Goal: Task Accomplishment & Management: Manage account settings

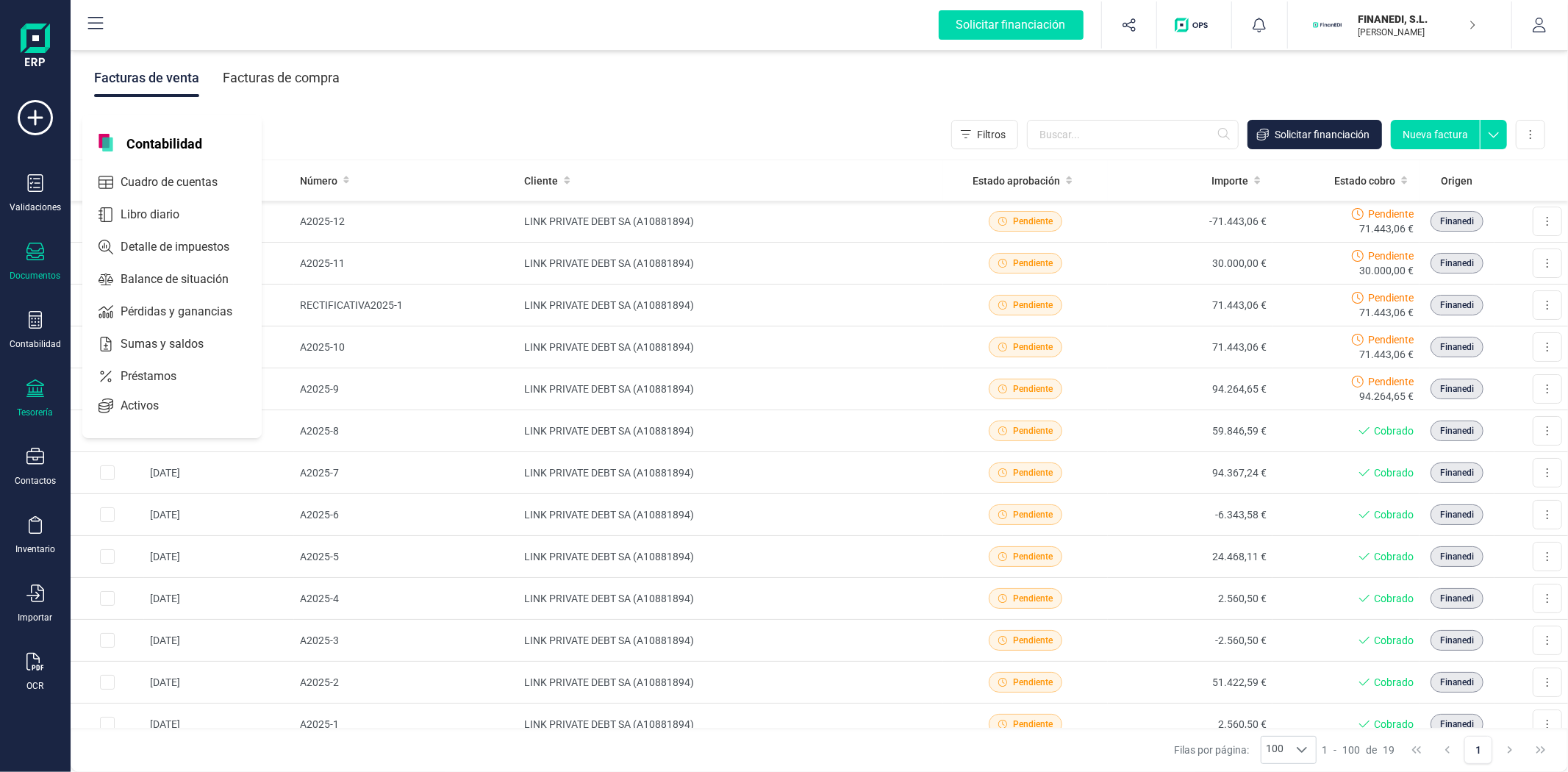
click at [34, 407] on div "Tesorería" at bounding box center [35, 398] width 59 height 39
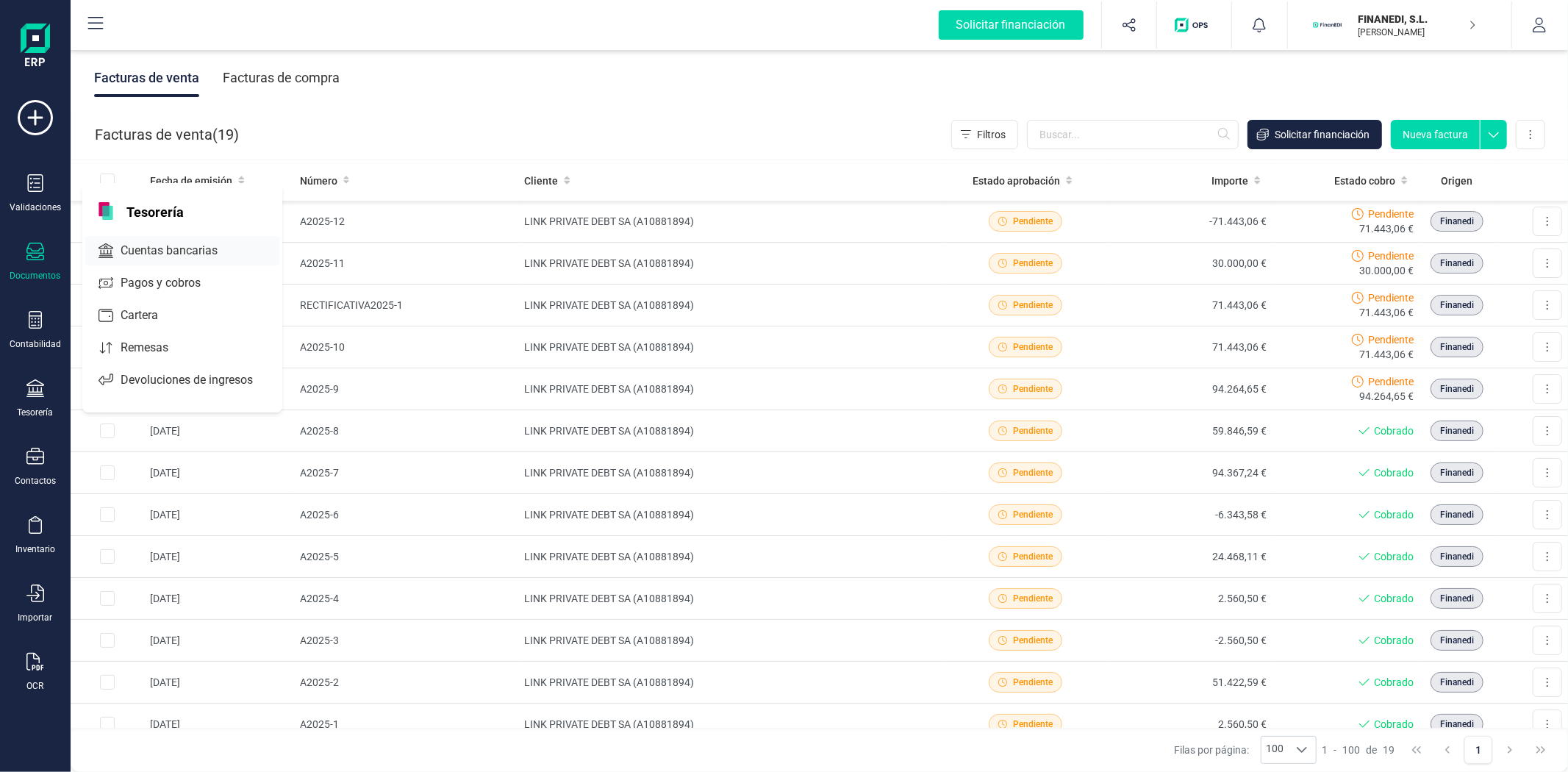
click at [158, 255] on span "Cuentas bancarias" at bounding box center [178, 250] width 129 height 17
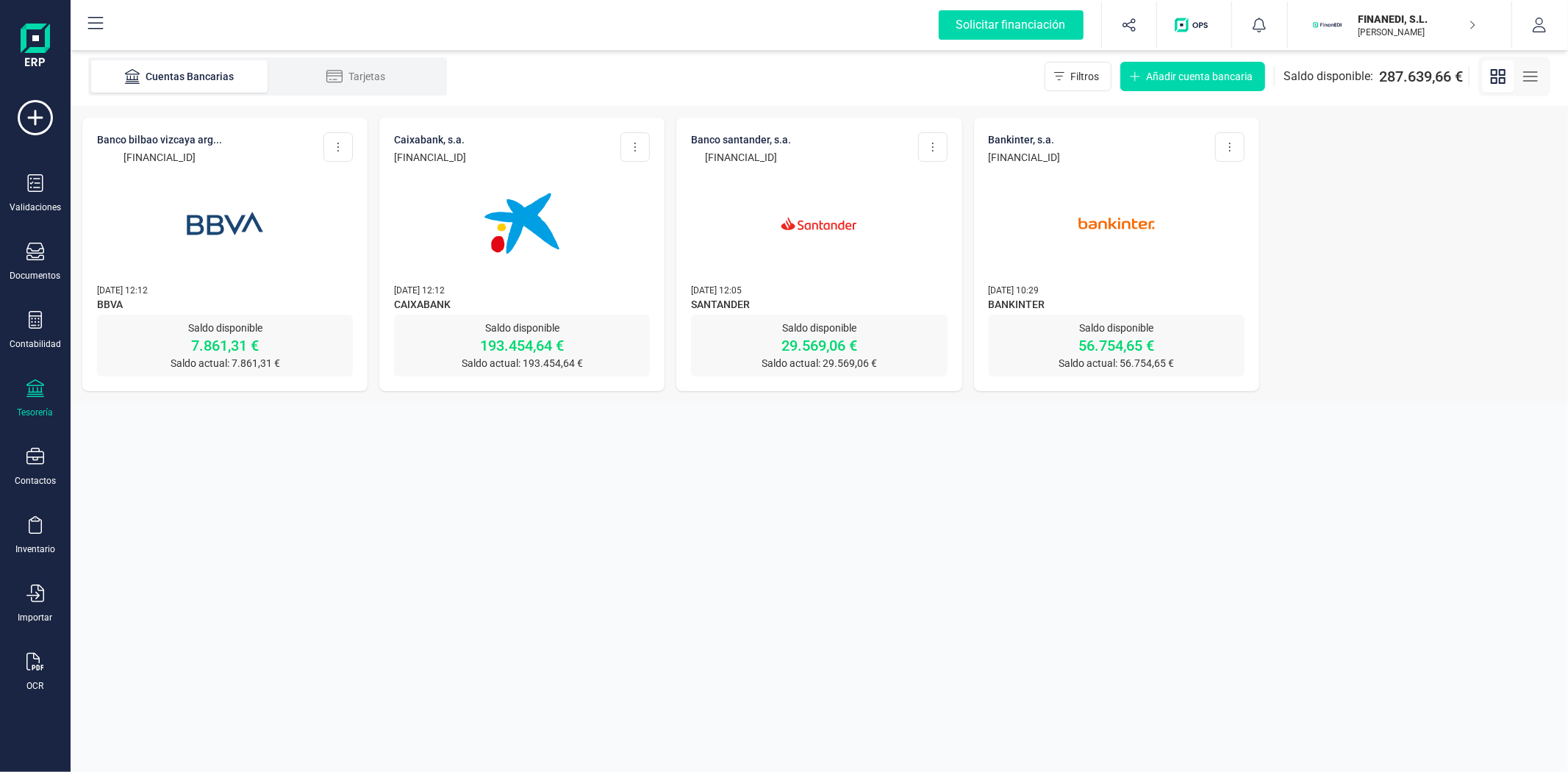
click at [817, 248] on img at bounding box center [819, 223] width 124 height 124
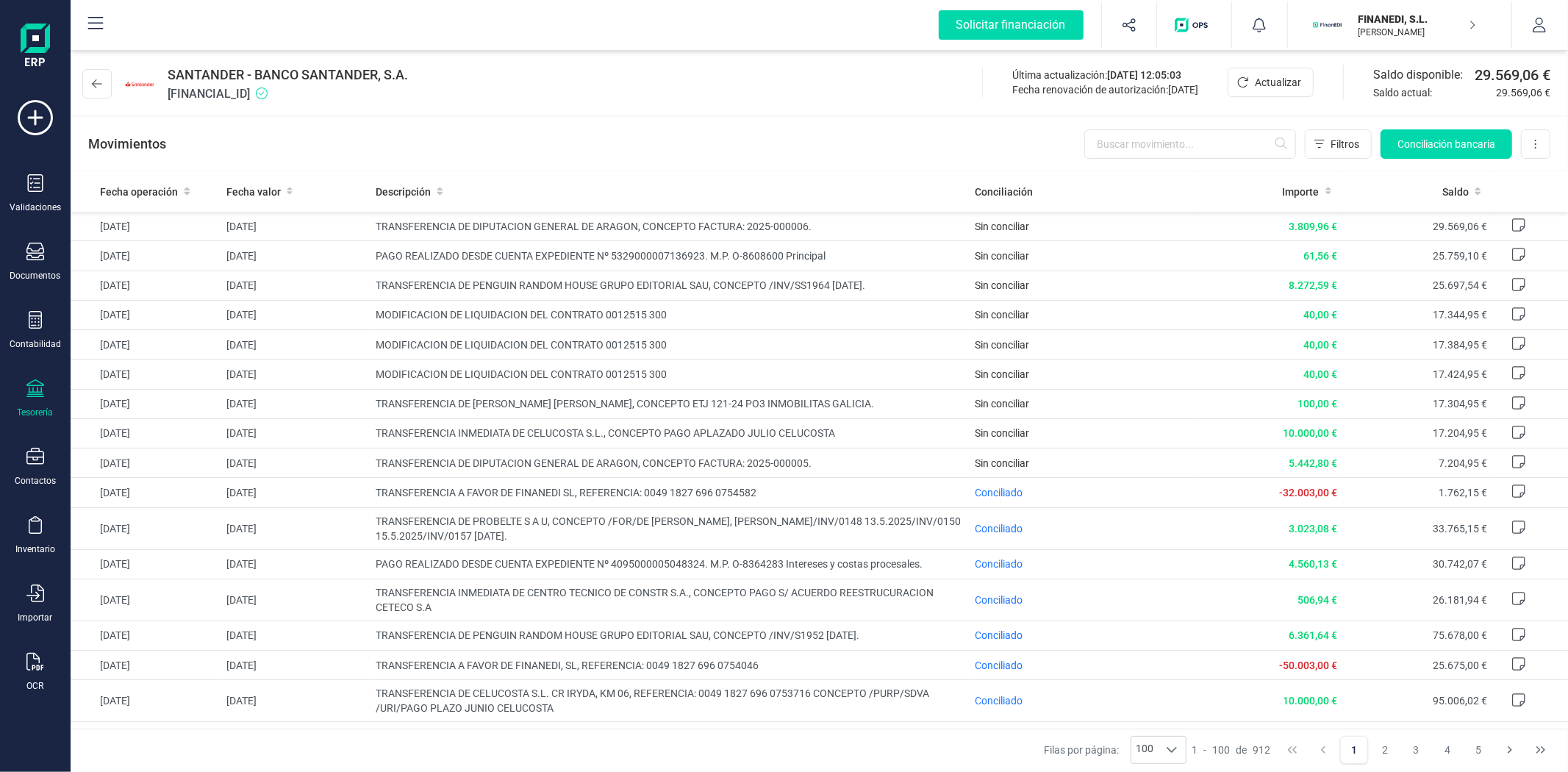
drag, startPoint x: 651, startPoint y: 145, endPoint x: 549, endPoint y: 170, distance: 105.0
click at [647, 145] on div "Movimientos Filtros Conciliación bancaria Descargar Excel Eliminar cuenta" at bounding box center [820, 144] width 1498 height 53
click at [93, 81] on icon at bounding box center [97, 84] width 10 height 12
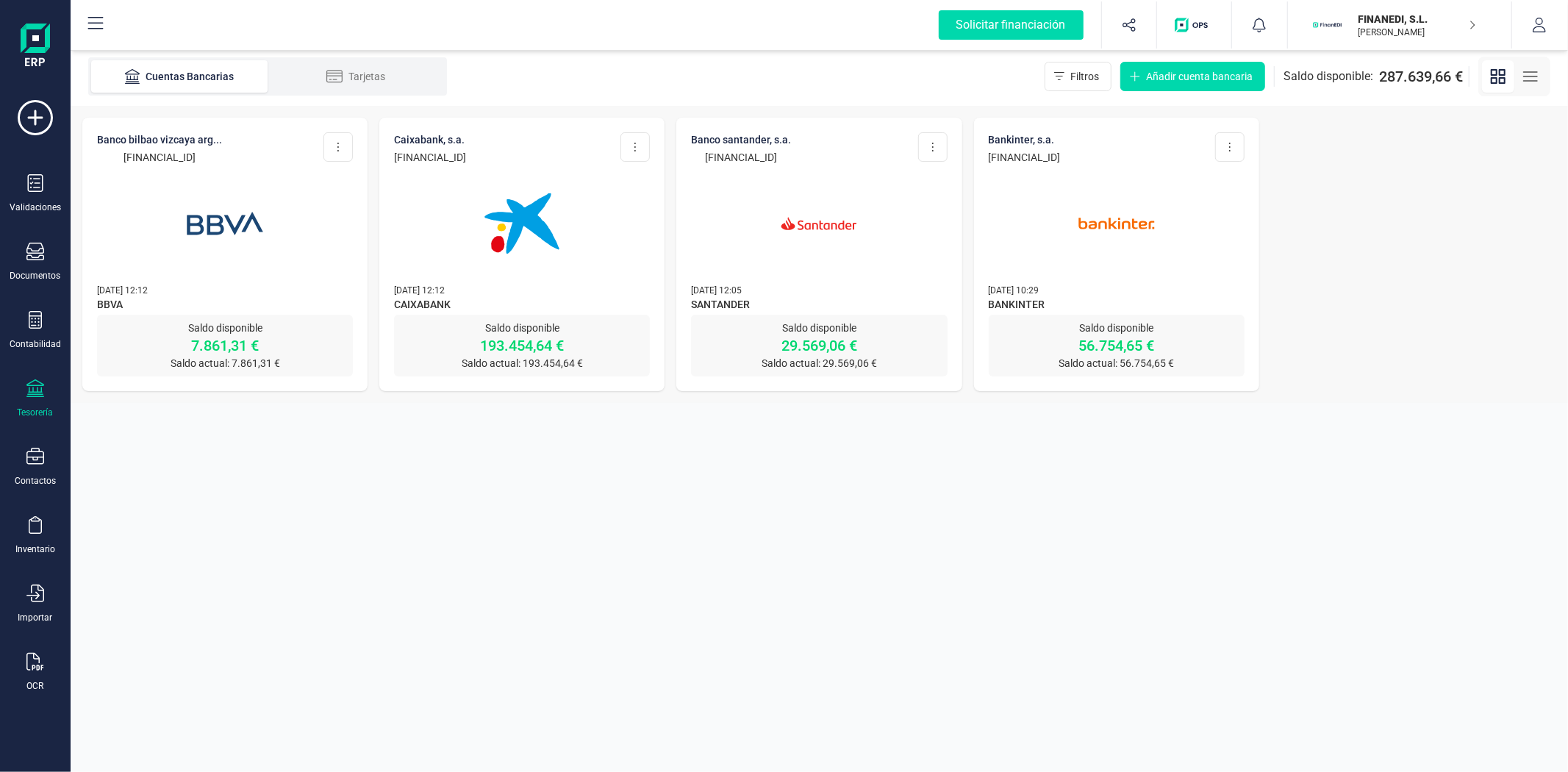
click at [1326, 37] on img "button" at bounding box center [1327, 24] width 32 height 32
click at [1334, 210] on div "LINK PRIVATE DEBT SA" at bounding box center [1391, 219] width 235 height 17
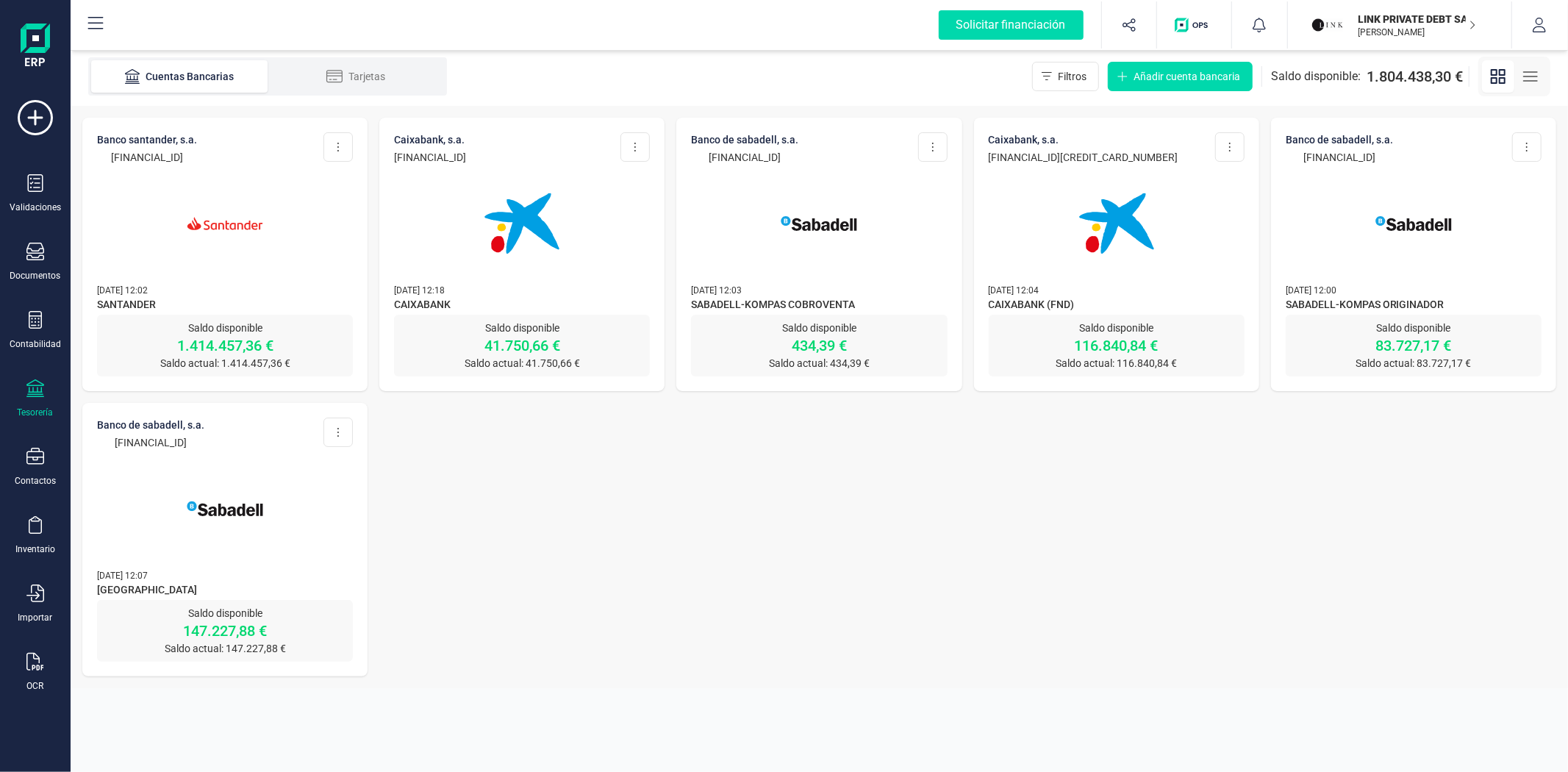
click at [987, 677] on div "BANCO SANTANDER, S.A. [FINANCIAL_ID] Editar cuenta Actualizar Desconectar cuent…" at bounding box center [820, 396] width 1498 height 582
click at [248, 267] on img at bounding box center [225, 223] width 124 height 124
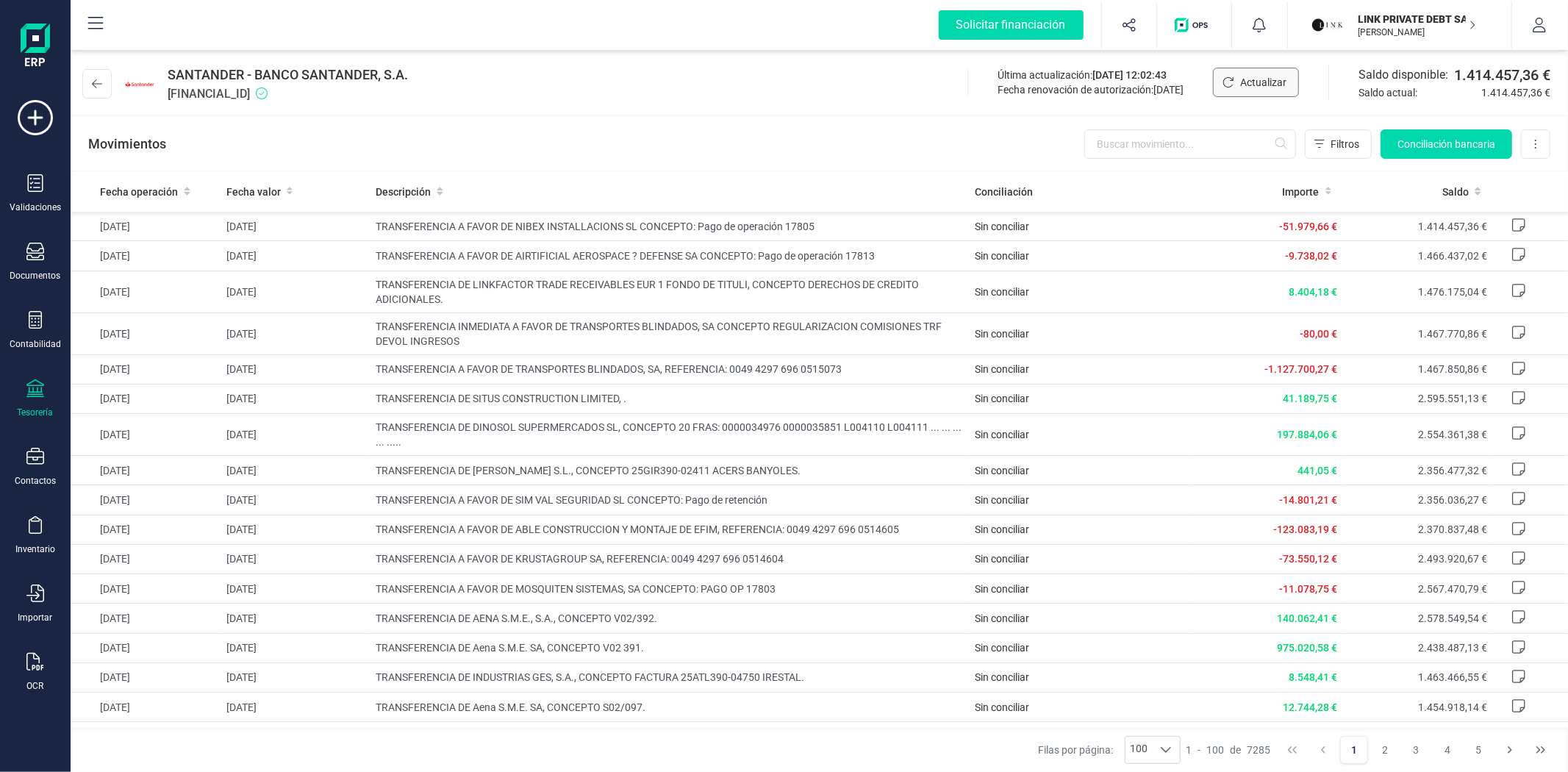
click at [1242, 82] on span "Actualizar" at bounding box center [1264, 82] width 47 height 15
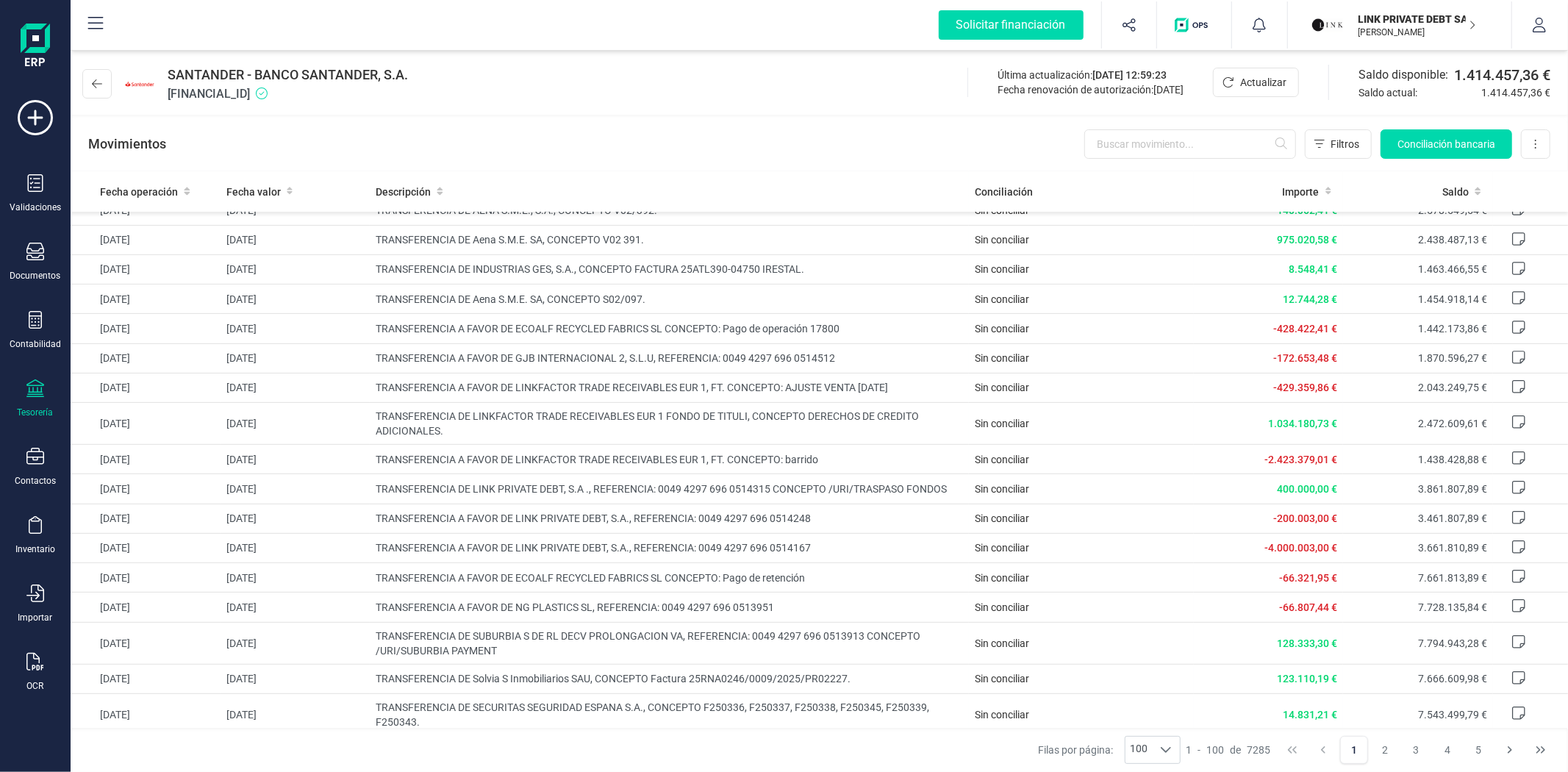
scroll to position [490, 0]
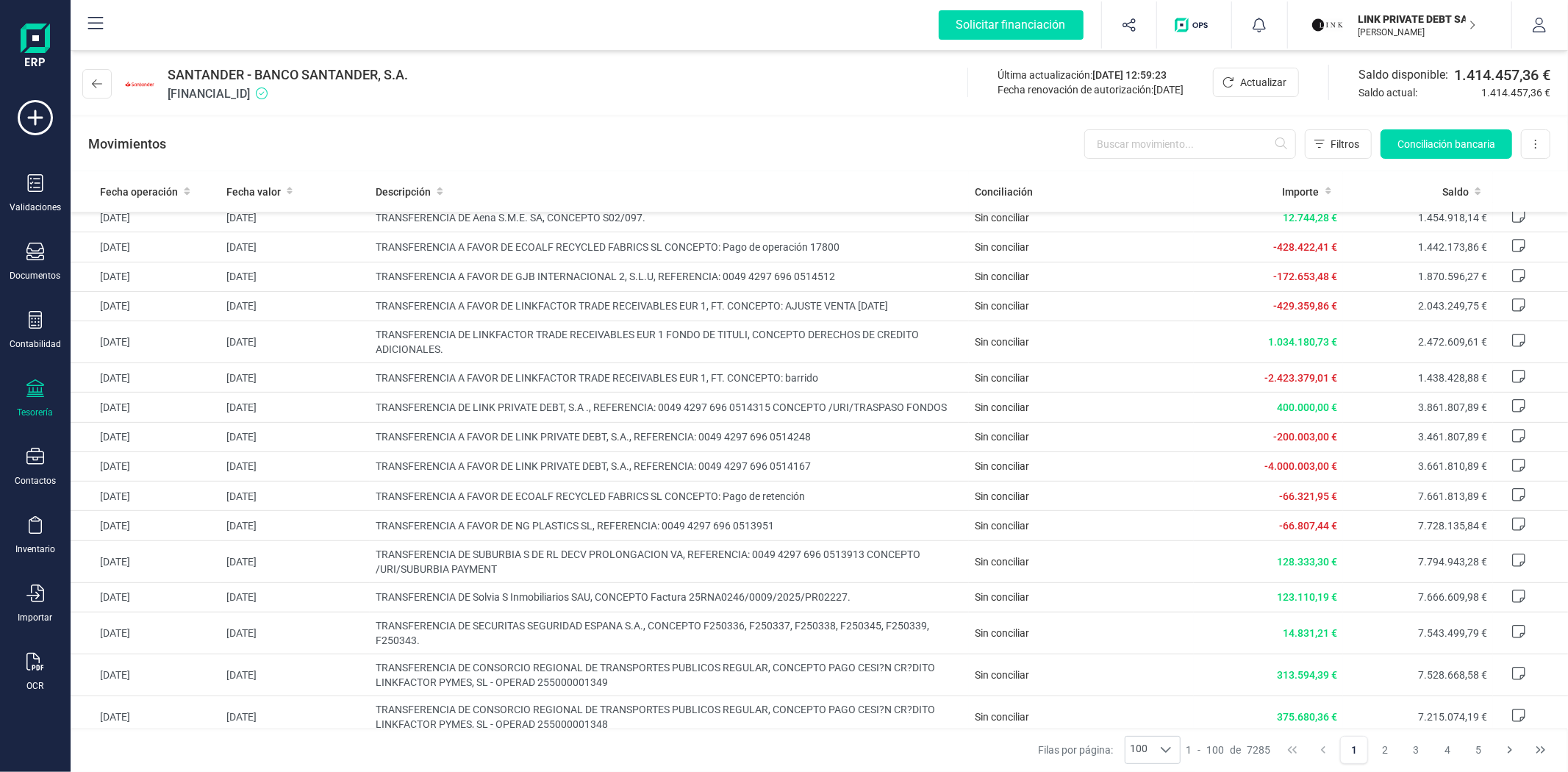
click at [1326, 33] on img "button" at bounding box center [1327, 24] width 32 height 32
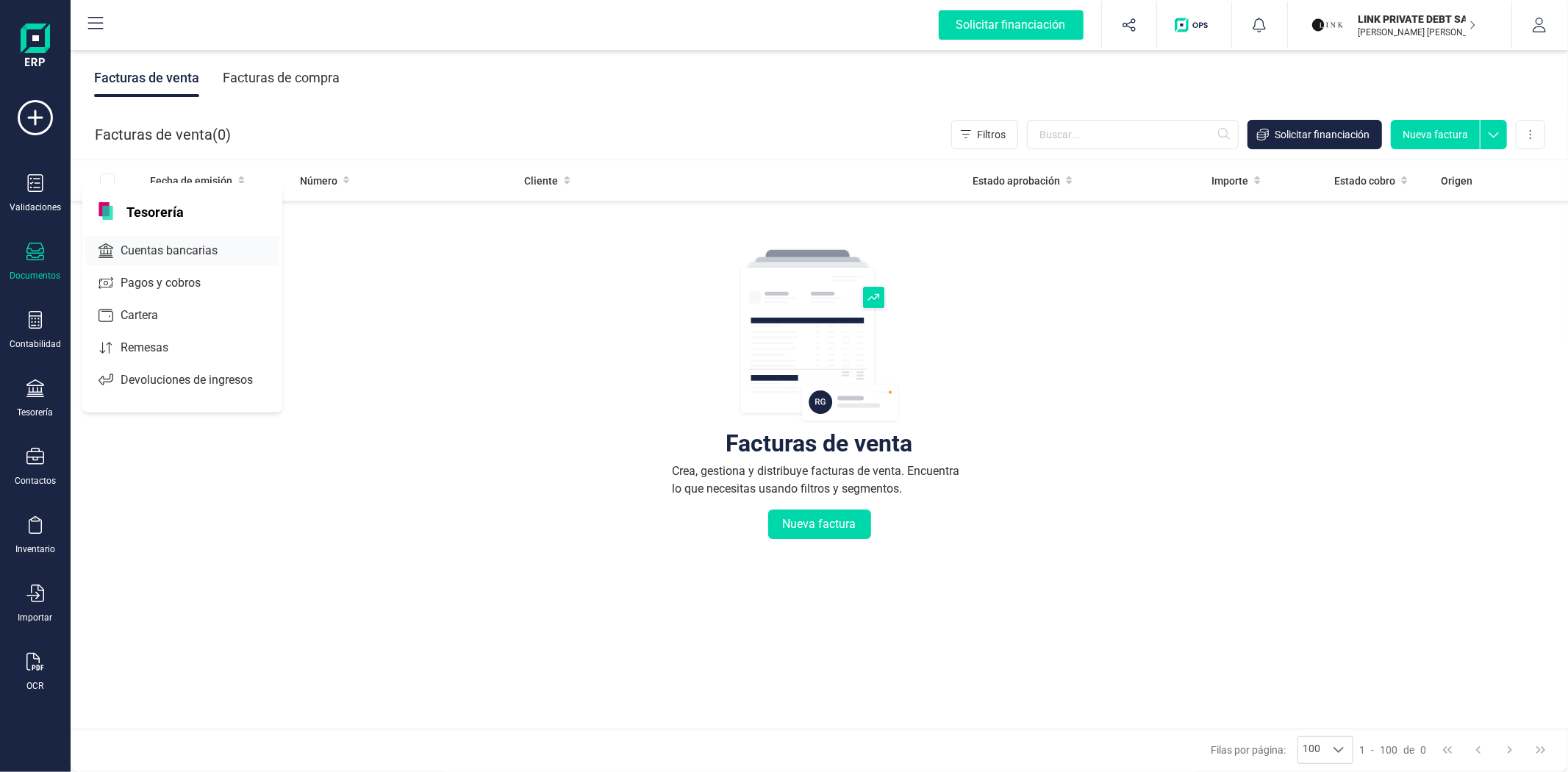
click at [112, 257] on icon at bounding box center [106, 250] width 15 height 15
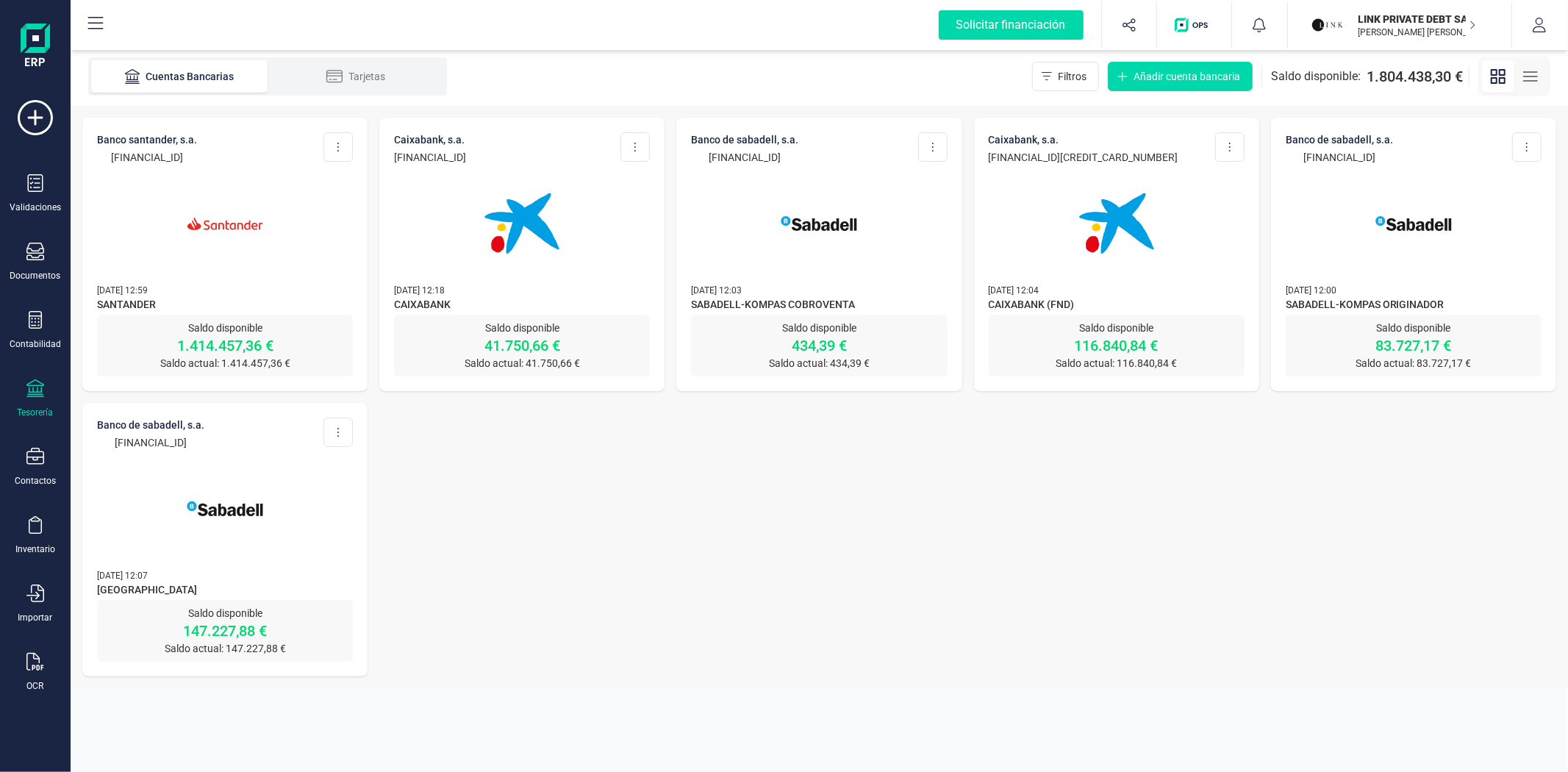
click at [246, 257] on img at bounding box center [225, 223] width 124 height 124
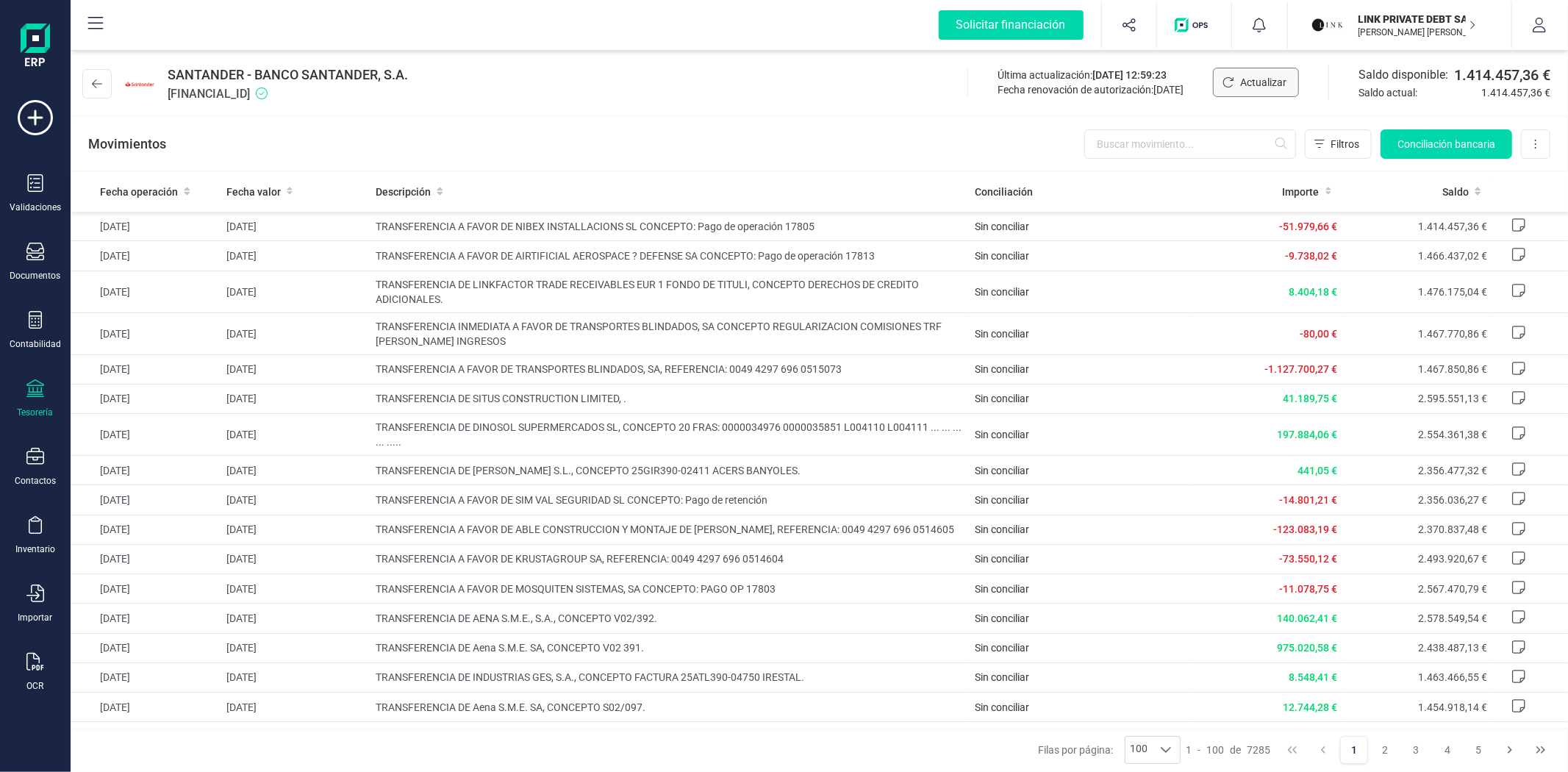
click at [1268, 77] on span "Actualizar" at bounding box center [1264, 82] width 47 height 15
click at [85, 80] on button at bounding box center [97, 84] width 29 height 29
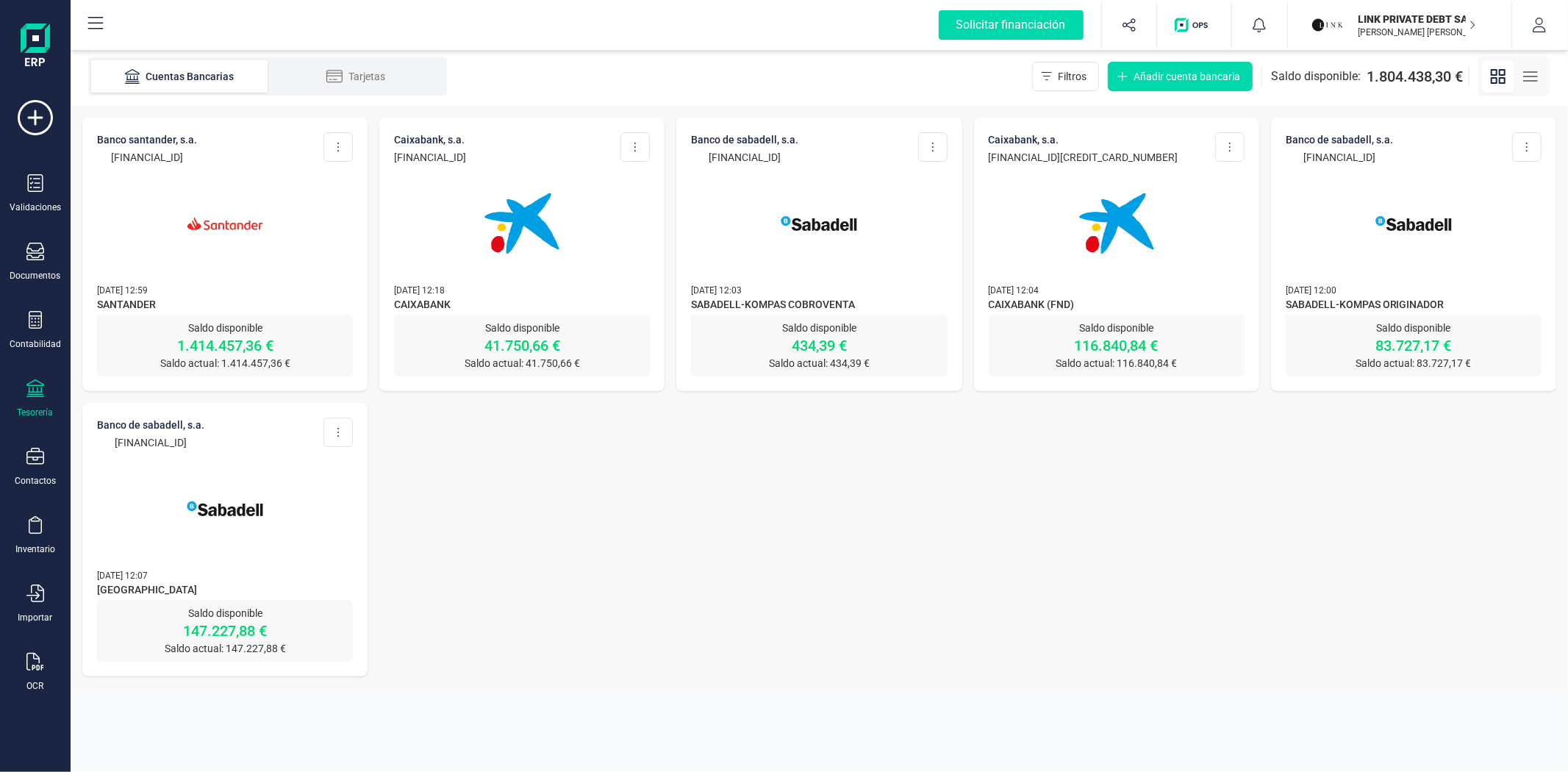
click at [182, 254] on img at bounding box center [225, 223] width 124 height 124
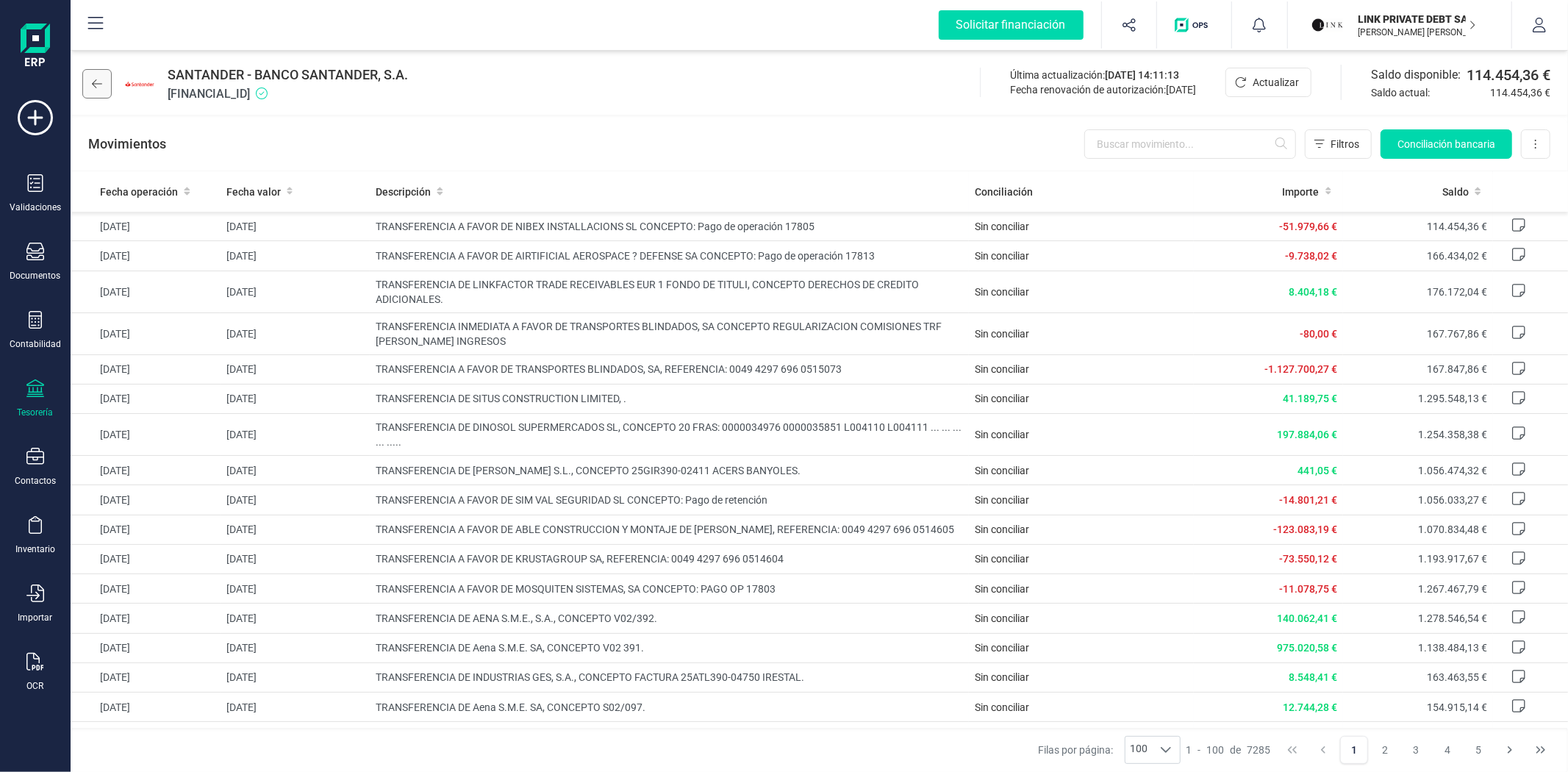
click at [94, 87] on icon at bounding box center [97, 84] width 10 height 12
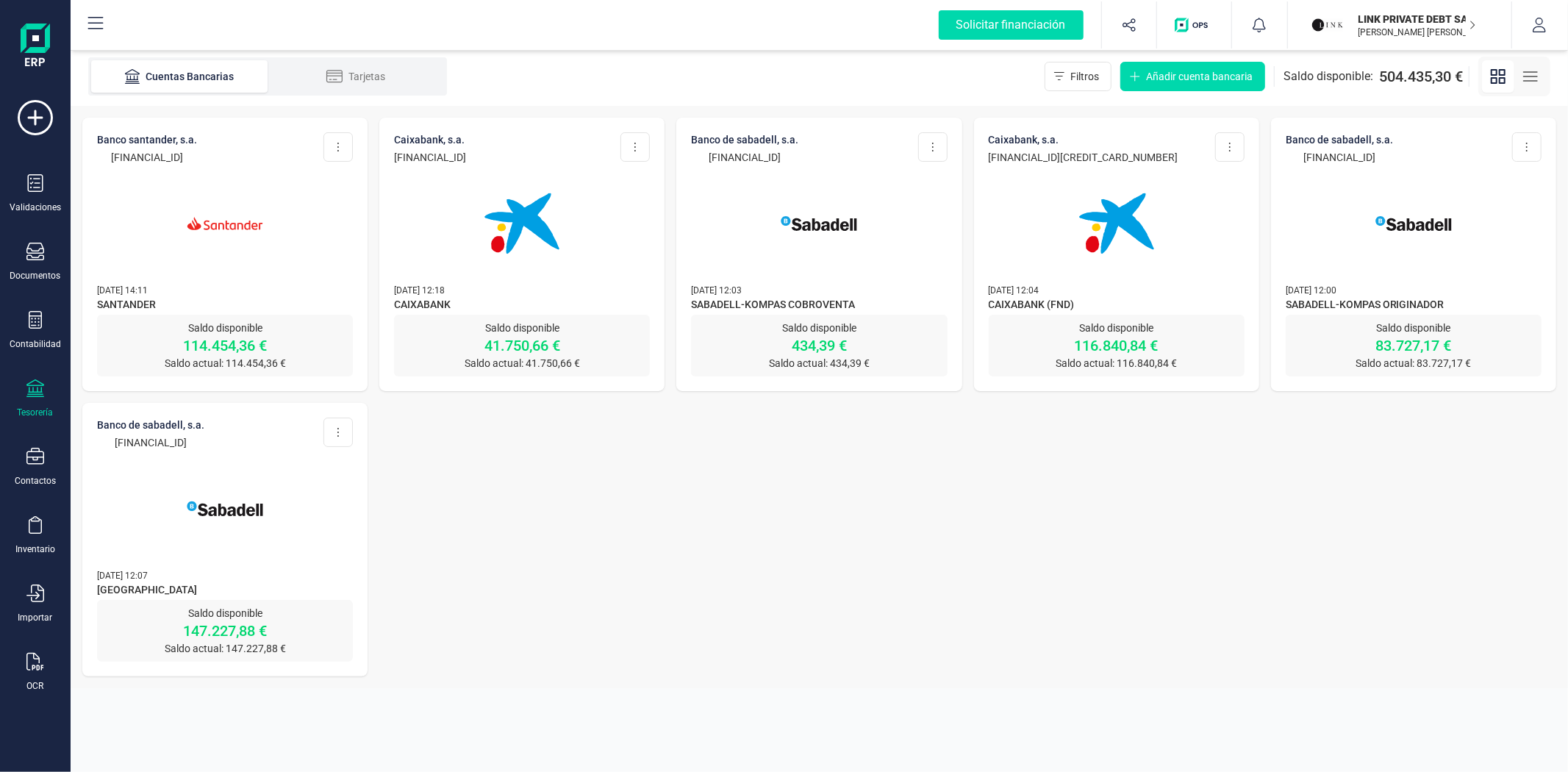
click at [248, 277] on img at bounding box center [225, 223] width 124 height 124
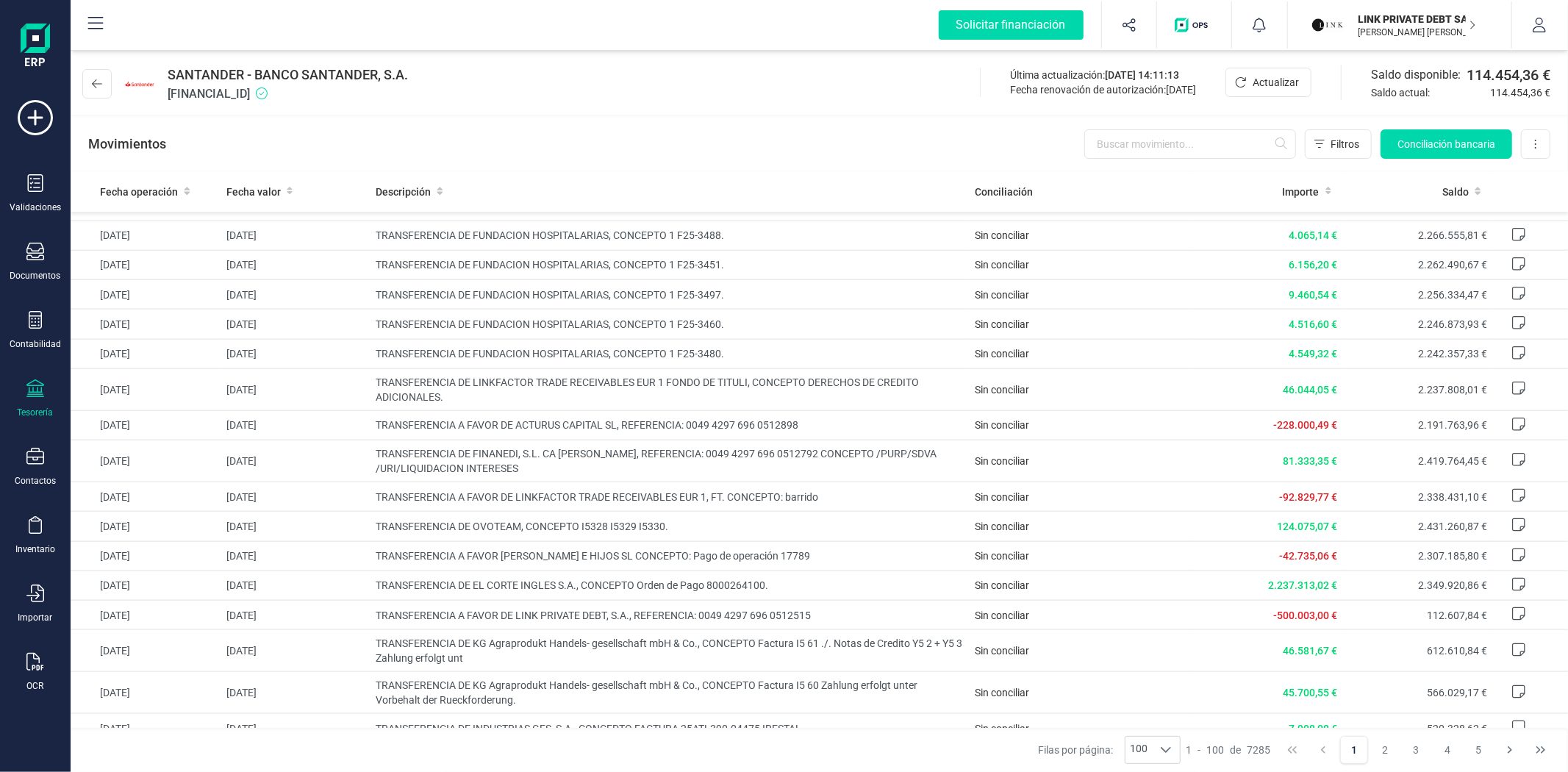
scroll to position [1714, 0]
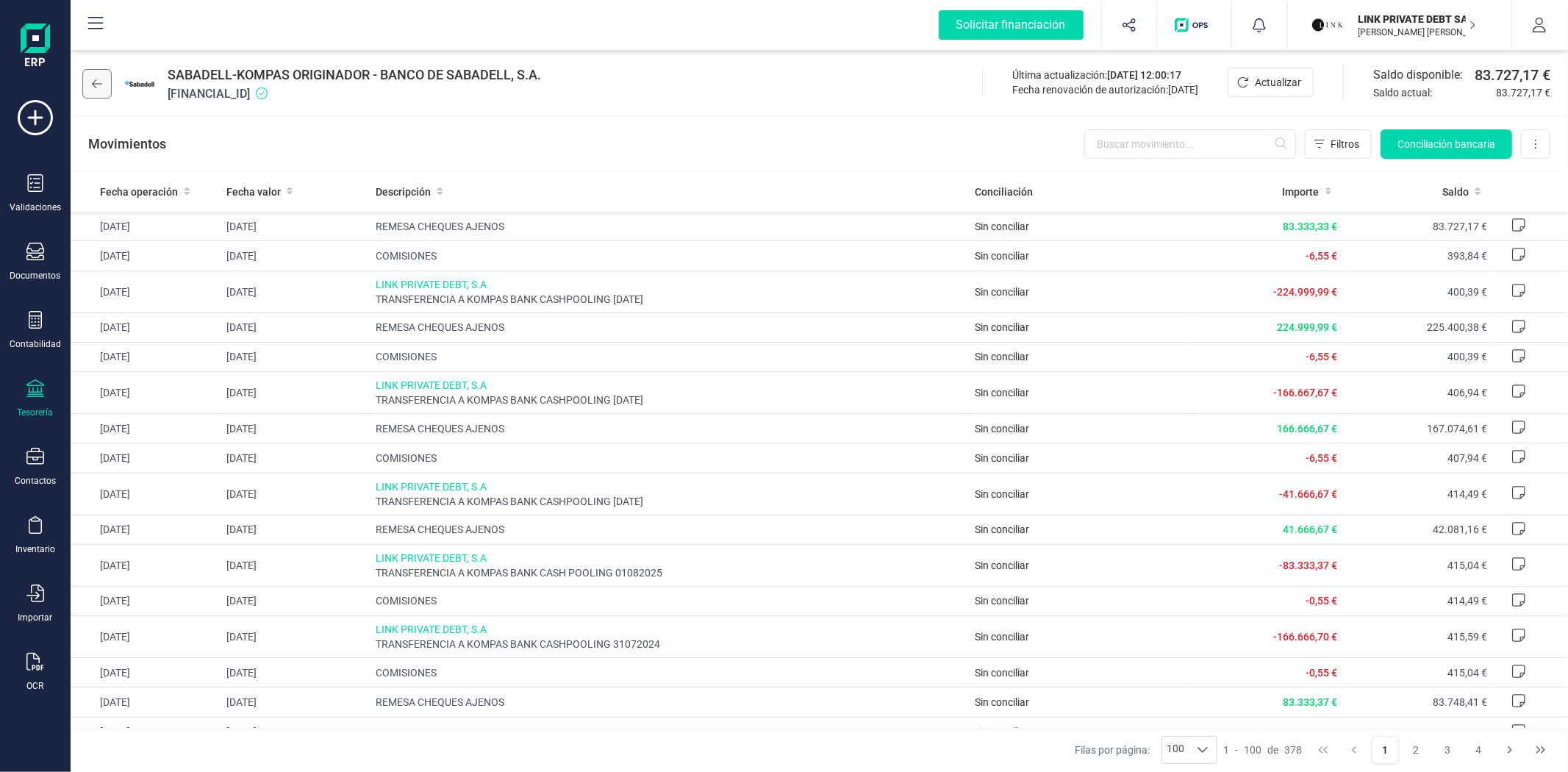
click at [101, 86] on icon at bounding box center [97, 84] width 10 height 12
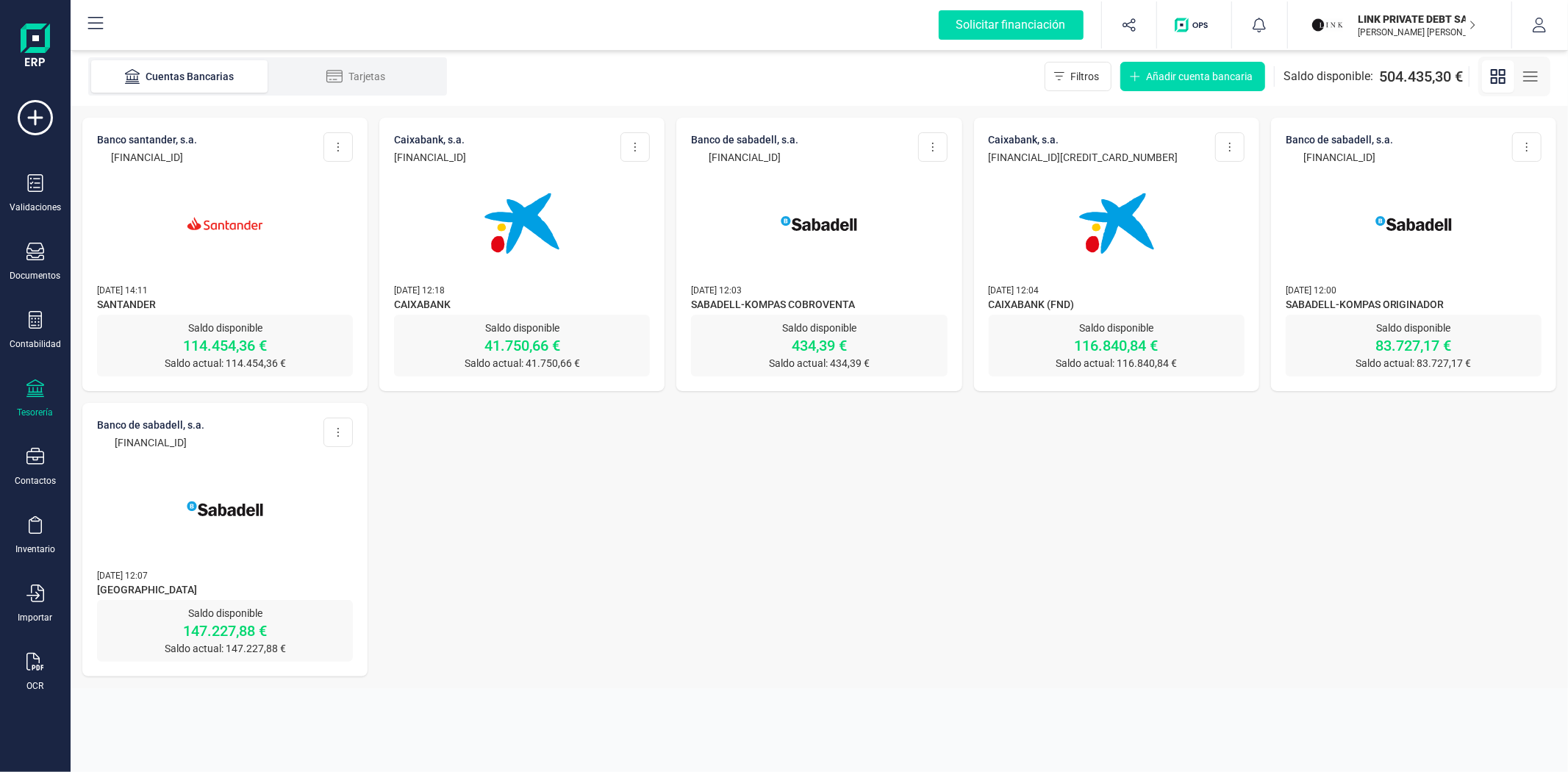
click at [701, 571] on div "BANCO SANTANDER, S.A. ES15 0049 1827 8021 1064 2686 Editar cuenta Actualizar De…" at bounding box center [820, 396] width 1498 height 582
click at [627, 594] on div "BANCO SANTANDER, S.A. ES15 0049 1827 8021 1064 2686 Editar cuenta Actualizar De…" at bounding box center [820, 396] width 1498 height 582
click at [732, 628] on div "BANCO SANTANDER, S.A. ES15 0049 1827 8021 1064 2686 Editar cuenta Actualizar De…" at bounding box center [820, 396] width 1498 height 582
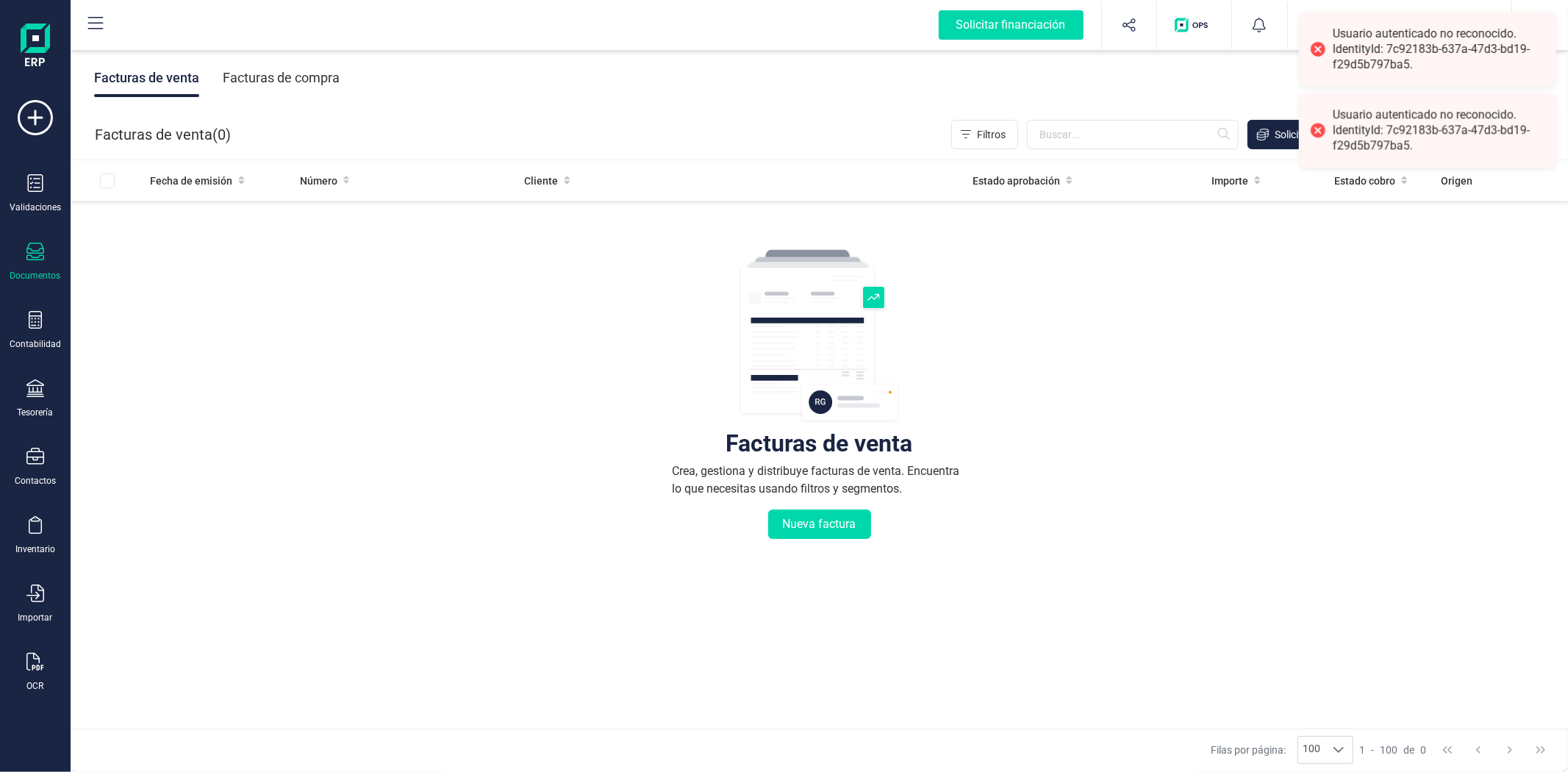
click at [1331, 55] on div "Usuario autenticado no reconocido. IdentityId: 7c92183b-637a-47d3-bd19-f29d5b79…" at bounding box center [1428, 49] width 257 height 75
click at [1331, 53] on div "Usuario autenticado no reconocido. IdentityId: 7c92183b-637a-47d3-bd19-f29d5b79…" at bounding box center [1428, 49] width 257 height 75
click at [1332, 52] on div "Usuario autenticado no reconocido. IdentityId: 7c92183b-637a-47d3-bd19-f29d5b79…" at bounding box center [1428, 49] width 257 height 75
click at [1229, 86] on div "Facturas de venta Facturas de compra" at bounding box center [820, 77] width 1498 height 61
click at [1201, 88] on div "Facturas de venta Facturas de compra" at bounding box center [820, 77] width 1498 height 61
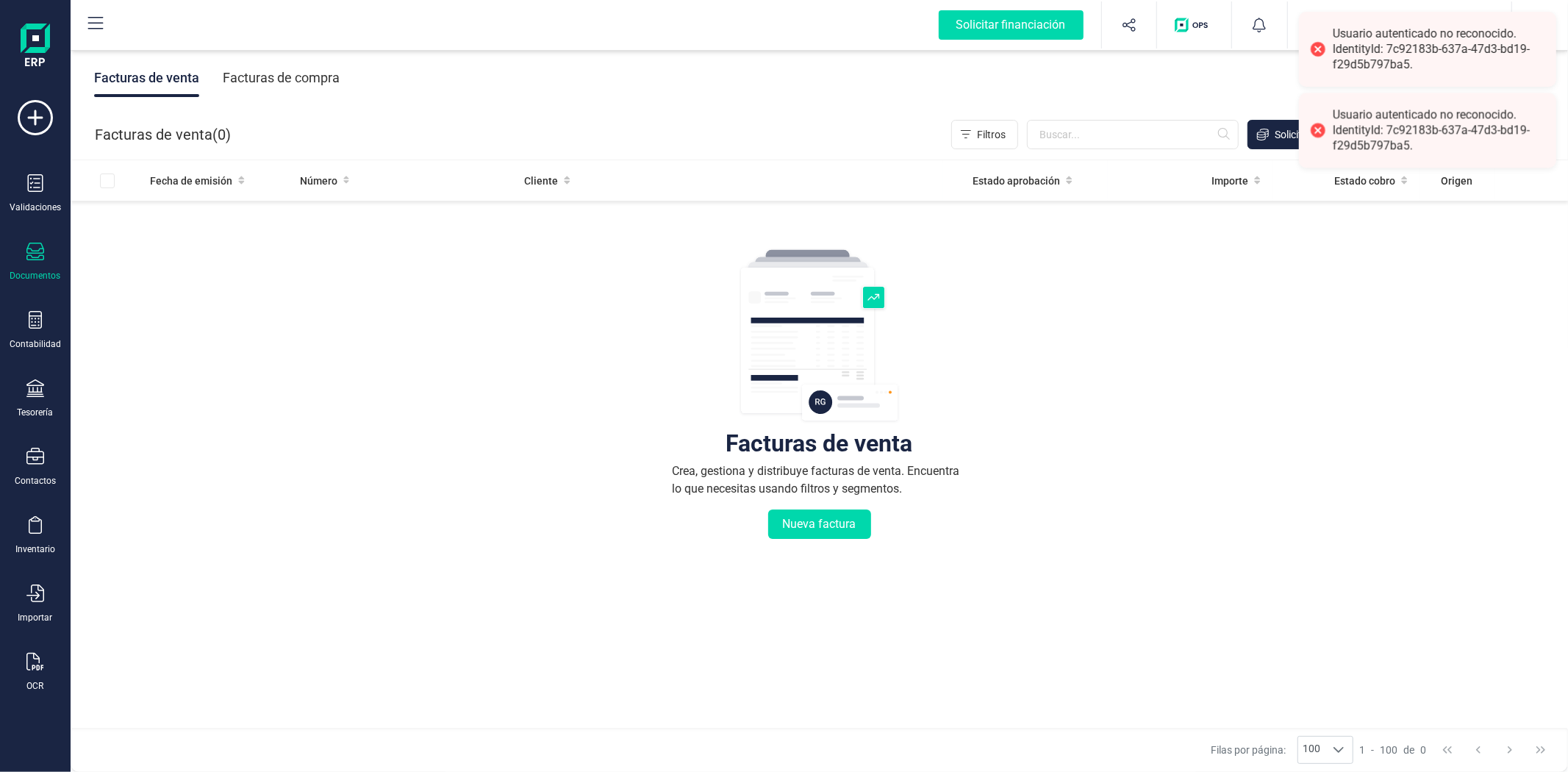
click at [1201, 88] on div "Facturas de venta Facturas de compra" at bounding box center [820, 77] width 1498 height 61
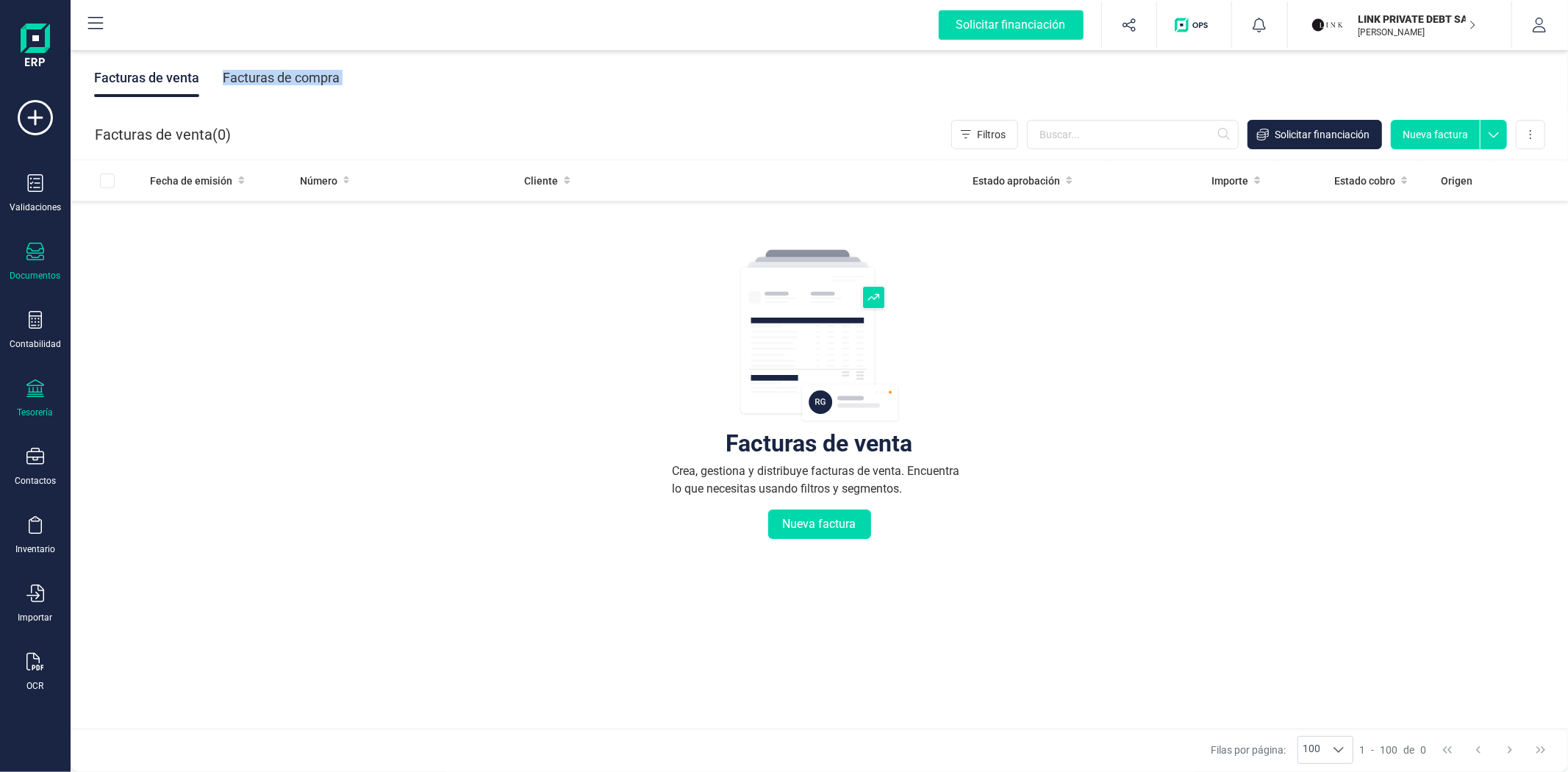
click at [35, 407] on div "Tesorería" at bounding box center [35, 398] width 59 height 39
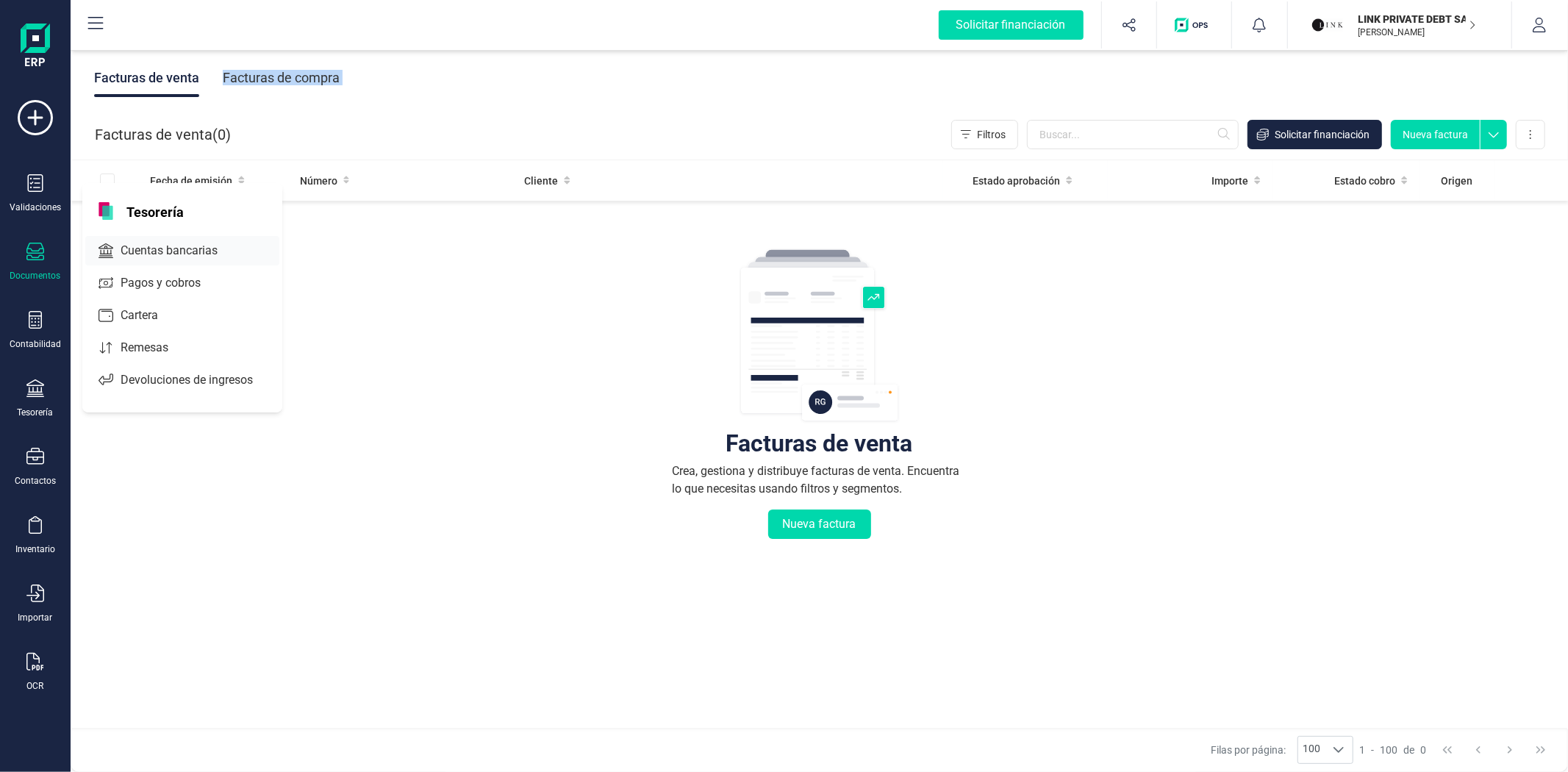
click at [151, 258] on span "Cuentas bancarias" at bounding box center [178, 250] width 129 height 17
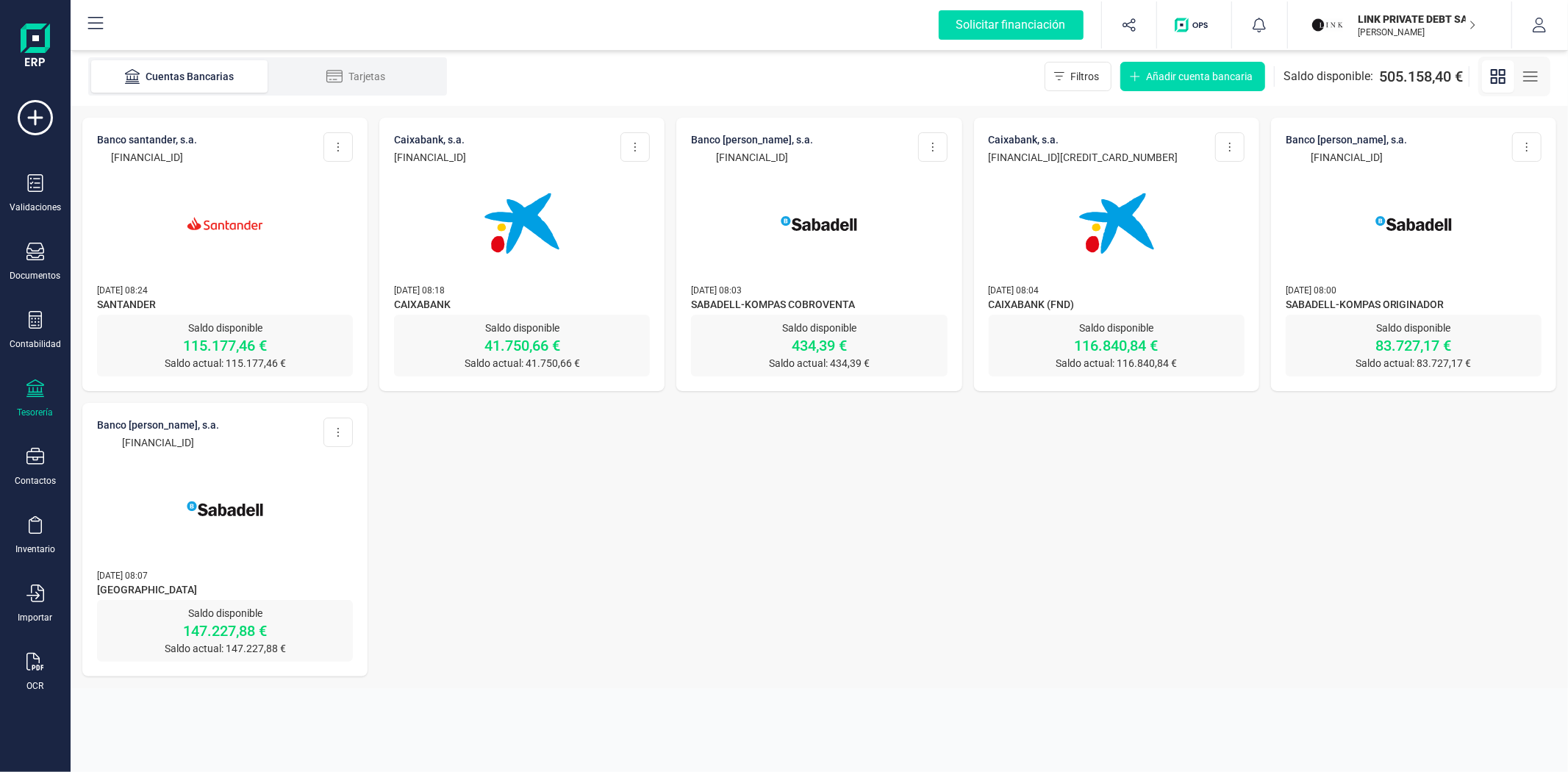
click at [178, 235] on img at bounding box center [225, 223] width 124 height 124
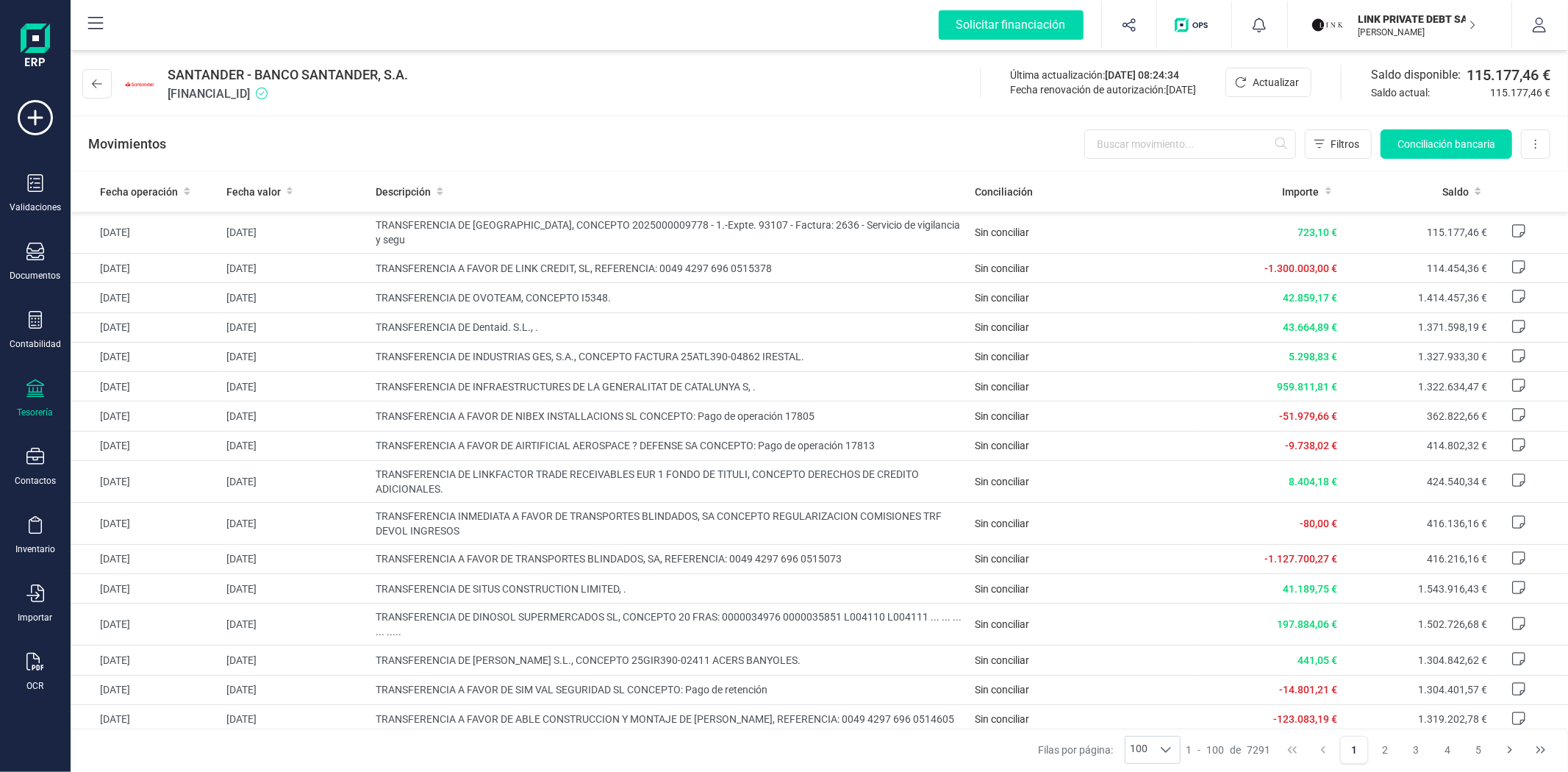
click at [596, 138] on div "Movimientos Filtros Conciliación bancaria Descargar Excel Eliminar cuenta" at bounding box center [820, 144] width 1498 height 53
click at [1401, 38] on div "LINK PRIVATE DEBT SA [PERSON_NAME]" at bounding box center [1410, 24] width 113 height 32
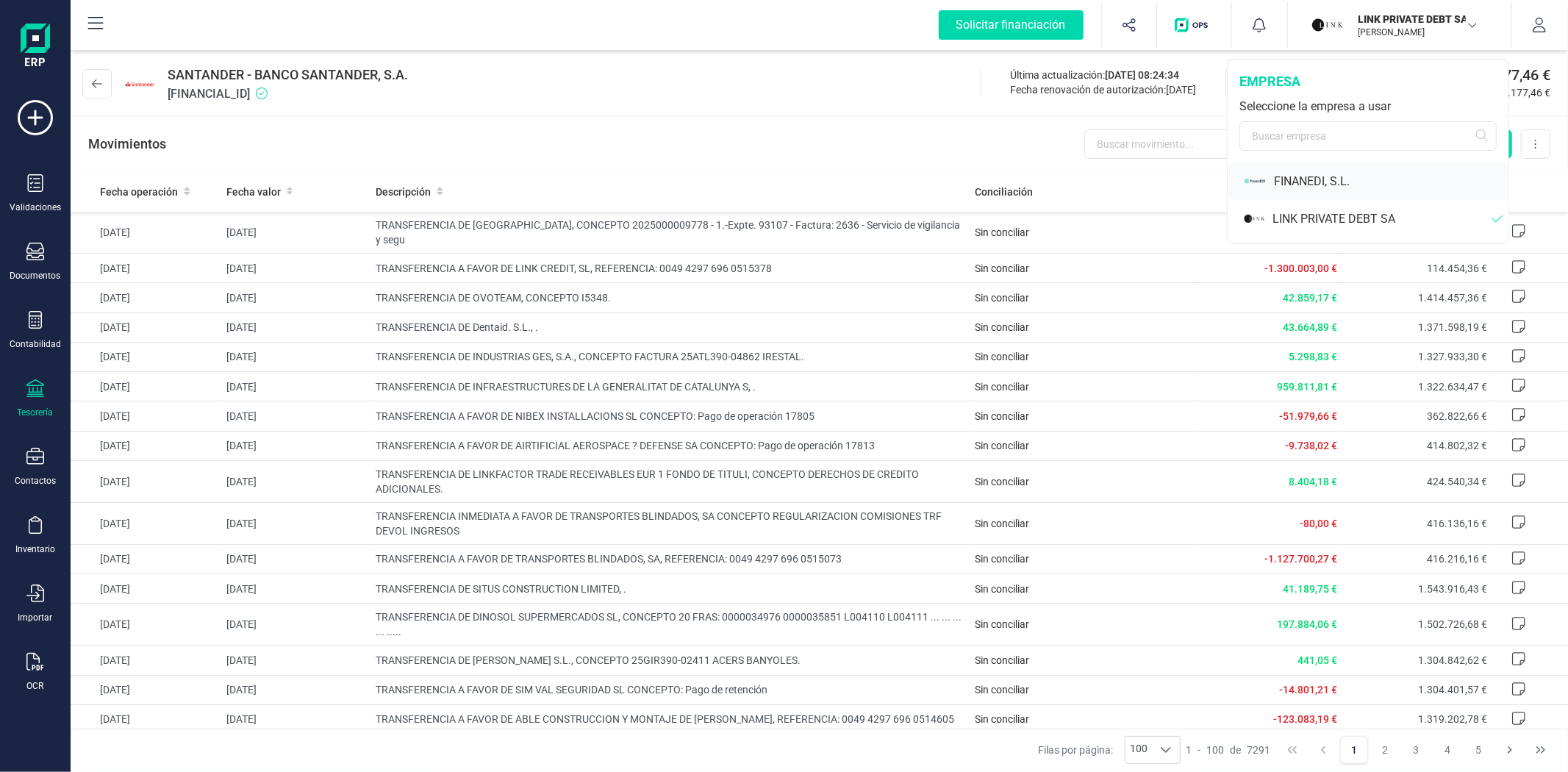
click at [1353, 188] on div "FINANEDI, S.L." at bounding box center [1391, 182] width 235 height 17
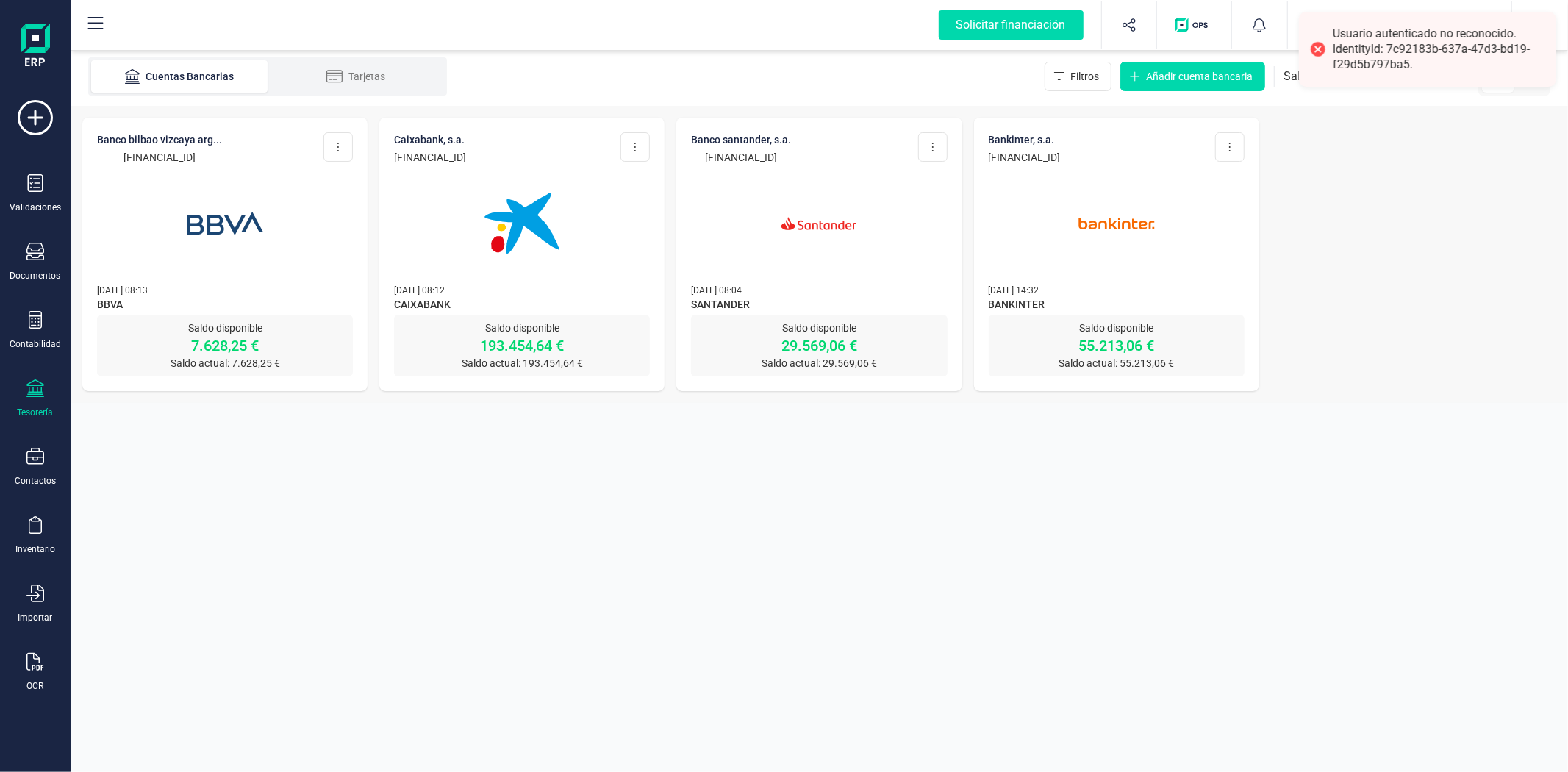
click at [763, 282] on img at bounding box center [819, 223] width 124 height 124
